Goal: Task Accomplishment & Management: Use online tool/utility

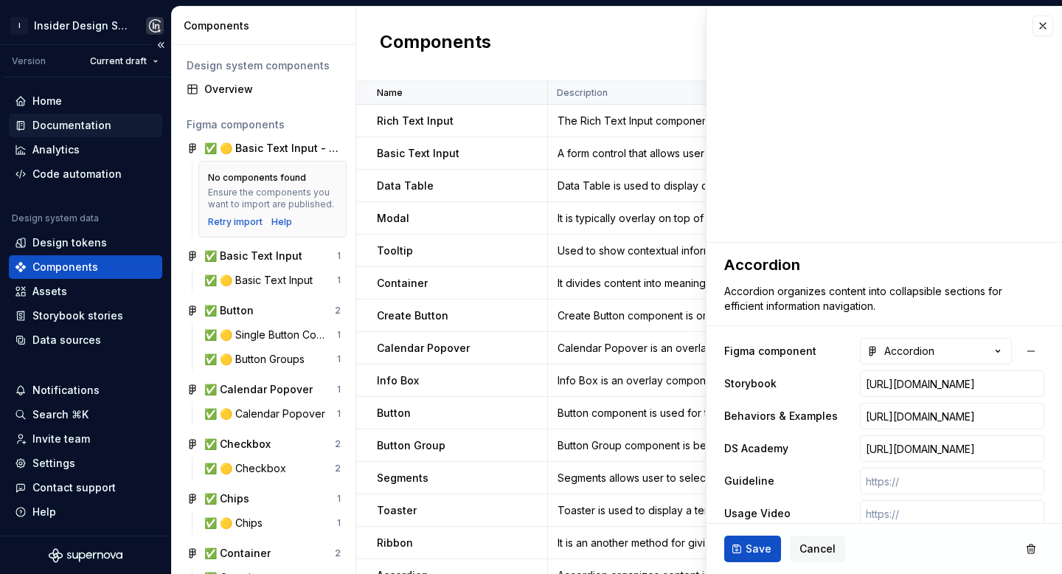
click at [86, 129] on div "Documentation" at bounding box center [71, 125] width 79 height 15
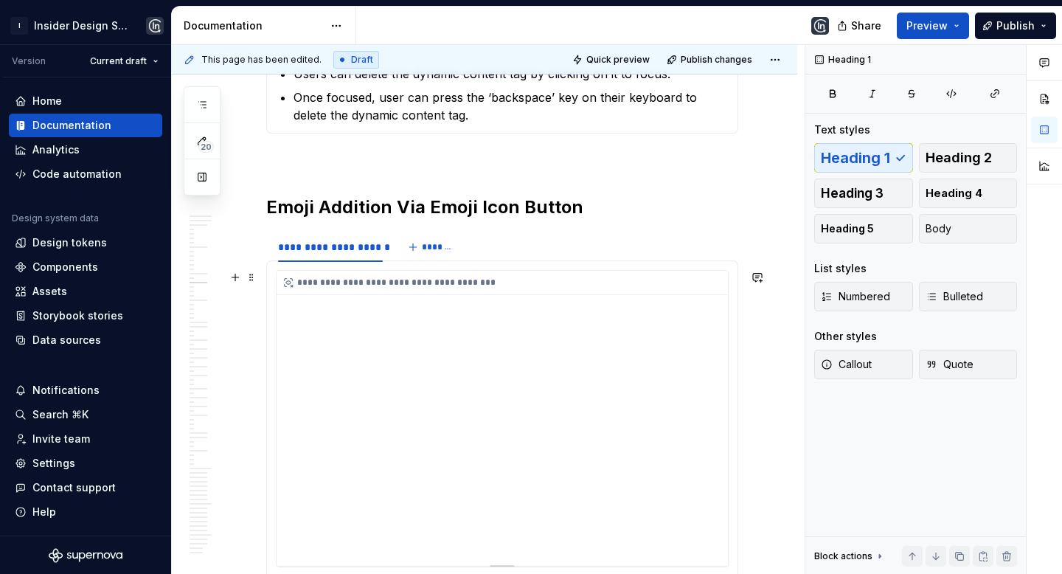
scroll to position [4231, 0]
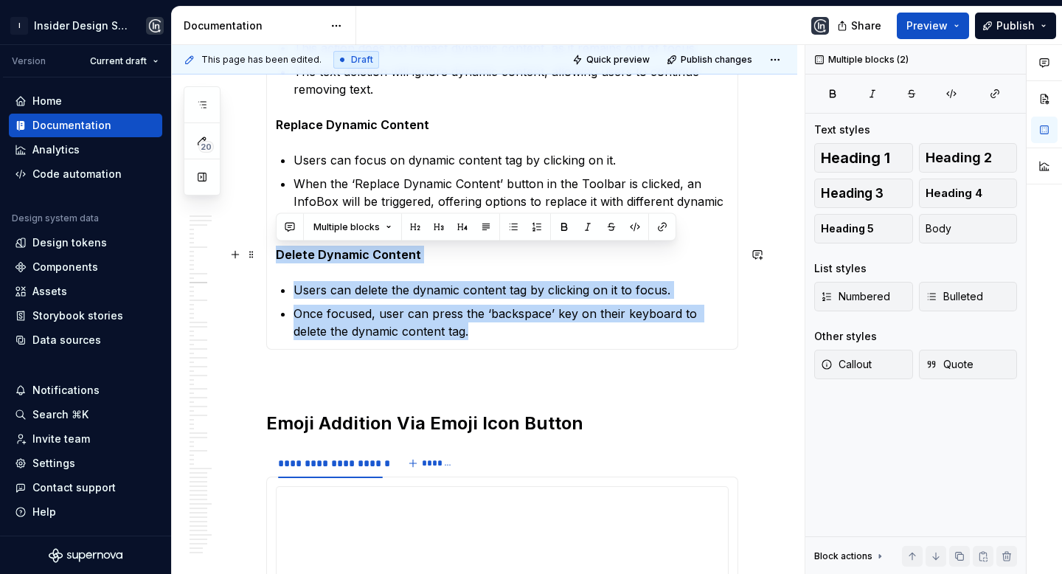
drag, startPoint x: 452, startPoint y: 328, endPoint x: 276, endPoint y: 255, distance: 190.7
copy section-item-column "Delete Dynamic Content Users can delete the dynamic content tag by clicking on …"
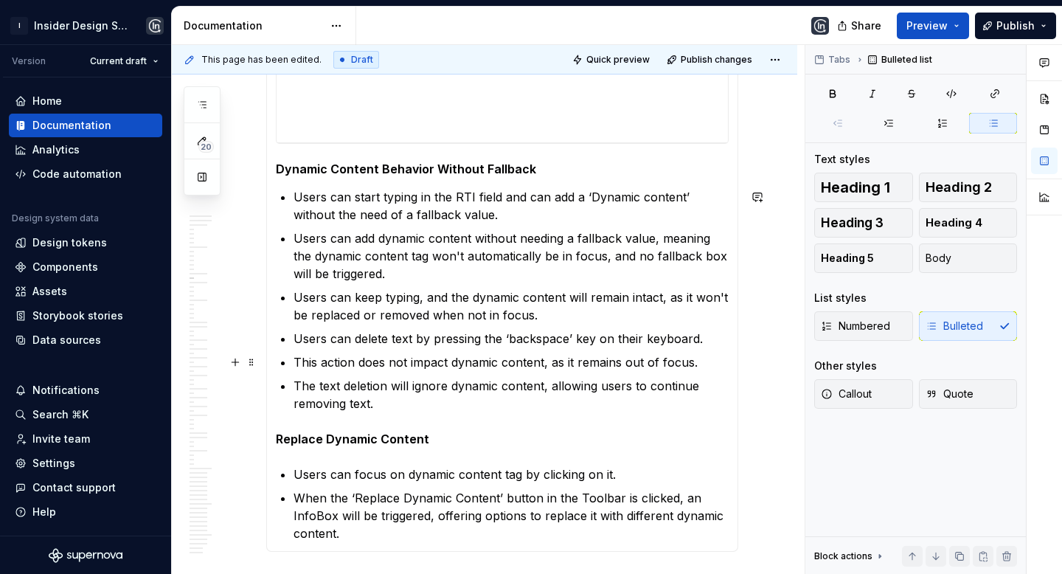
scroll to position [3938, 0]
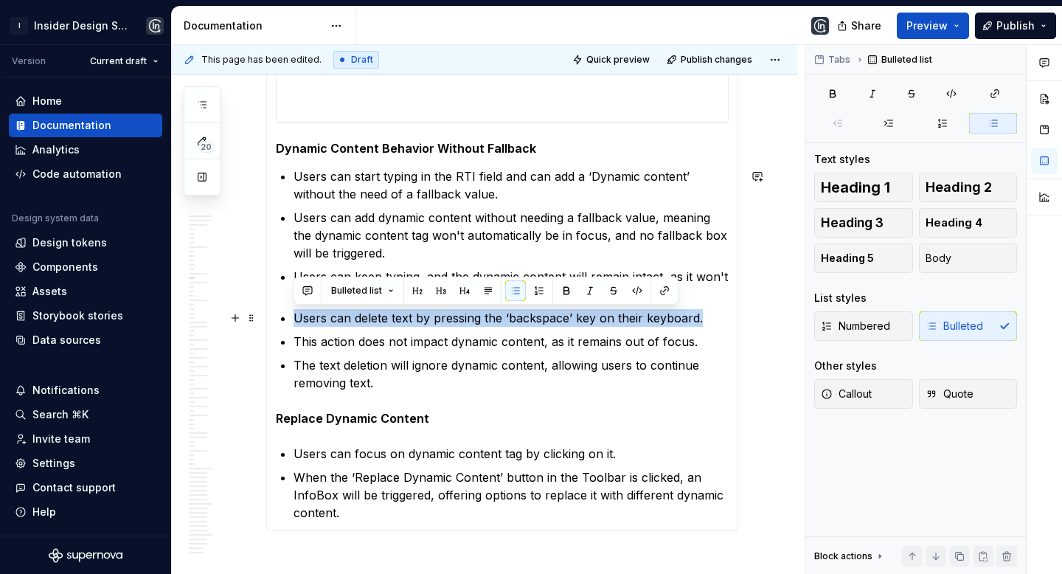
drag, startPoint x: 700, startPoint y: 320, endPoint x: 295, endPoint y: 314, distance: 405.5
click at [295, 314] on p "Users can delete text by pressing the ‘backspace’ key on their keyboard." at bounding box center [510, 318] width 435 height 18
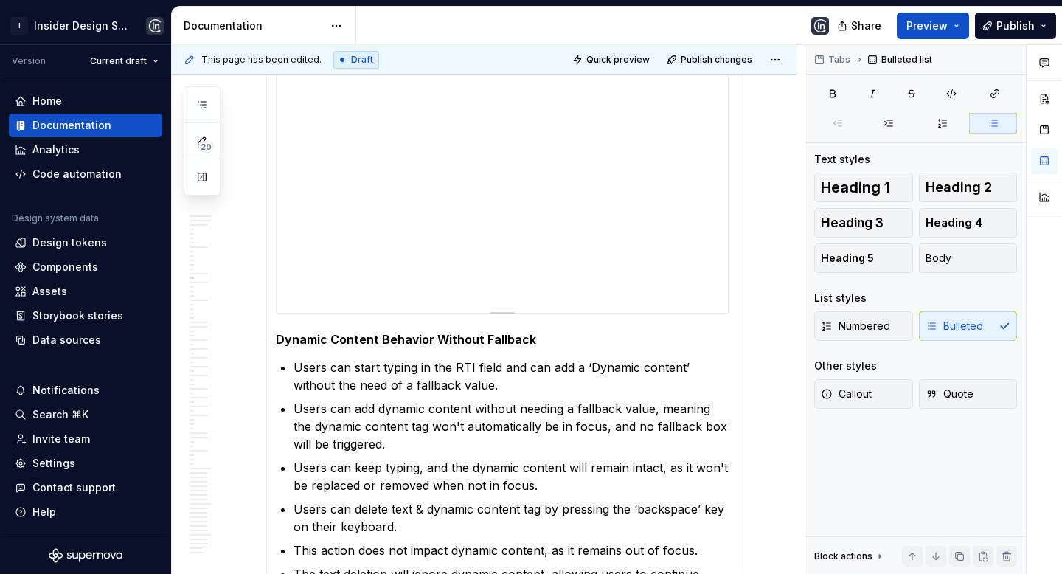
scroll to position [3597, 0]
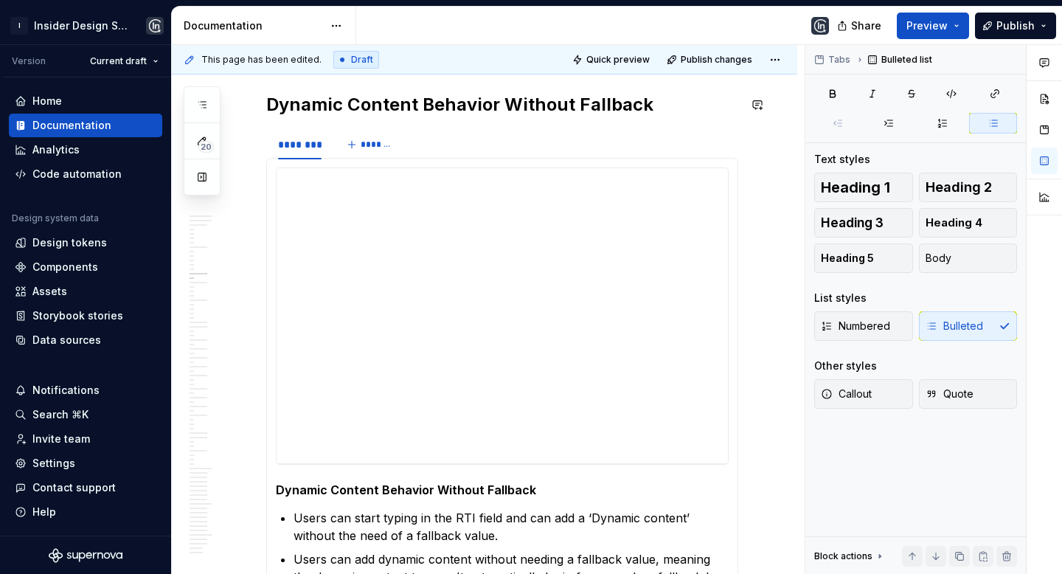
type textarea "*"
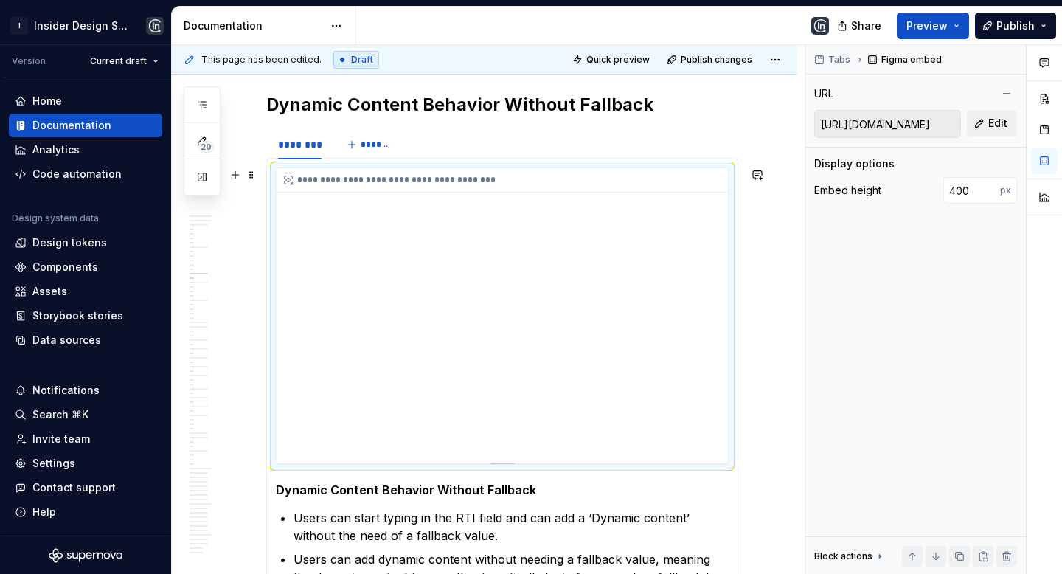
click at [664, 243] on div "**********" at bounding box center [501, 315] width 451 height 295
click at [912, 125] on input "[URL][DOMAIN_NAME]" at bounding box center [887, 124] width 145 height 27
click at [1007, 125] on button "Edit" at bounding box center [991, 123] width 50 height 27
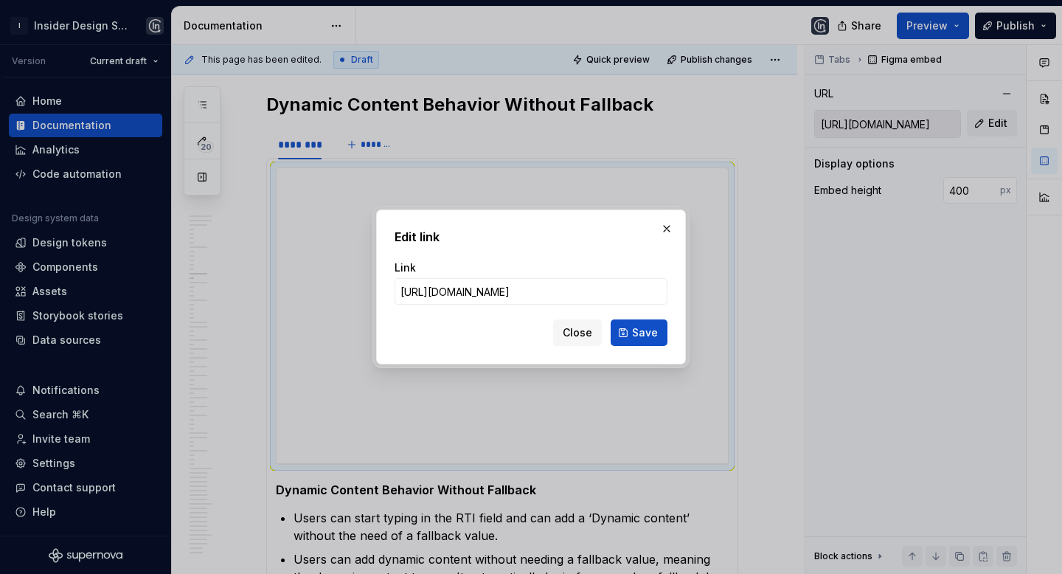
scroll to position [0, 643]
type input "[URL][DOMAIN_NAME]"
click at [640, 333] on span "Save" at bounding box center [645, 332] width 26 height 15
type input "[URL][DOMAIN_NAME]"
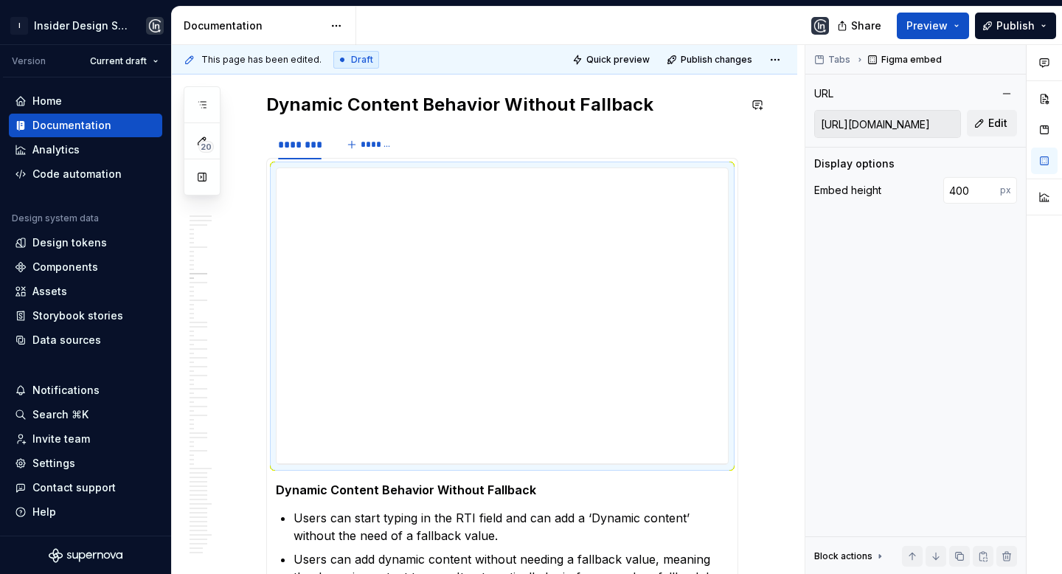
type textarea "*"
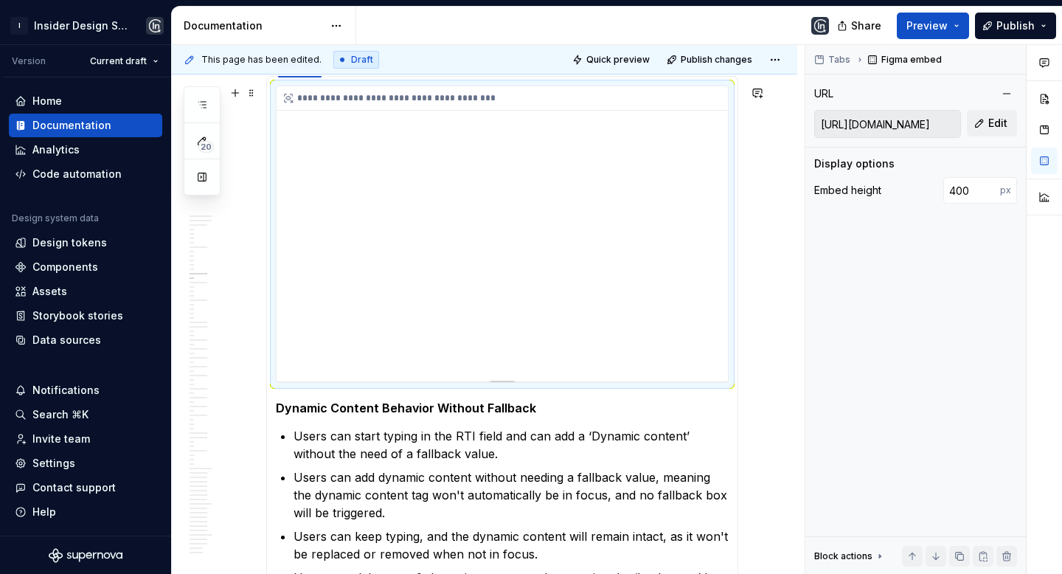
scroll to position [3664, 0]
